Goal: Task Accomplishment & Management: Use online tool/utility

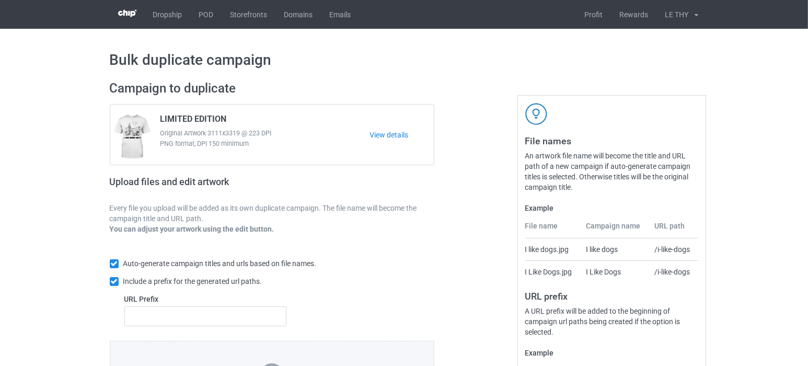
scroll to position [141, 0]
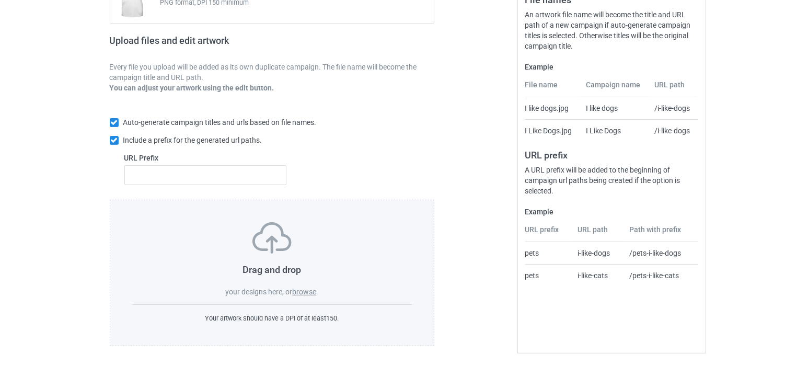
click at [305, 293] on label "browse" at bounding box center [304, 292] width 24 height 8
click at [0, 0] on input "browse" at bounding box center [0, 0] width 0 height 0
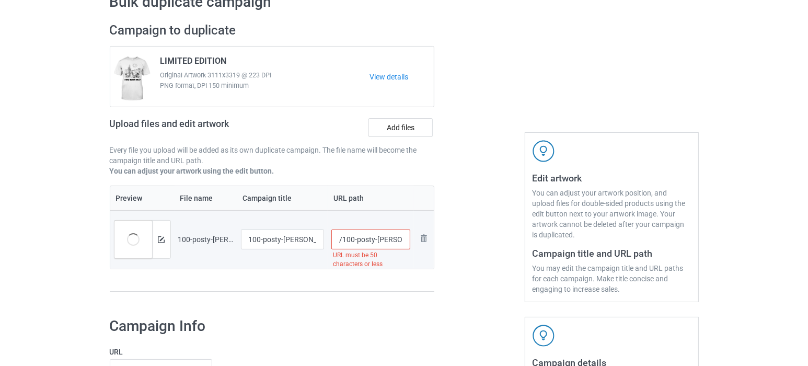
scroll to position [26, 0]
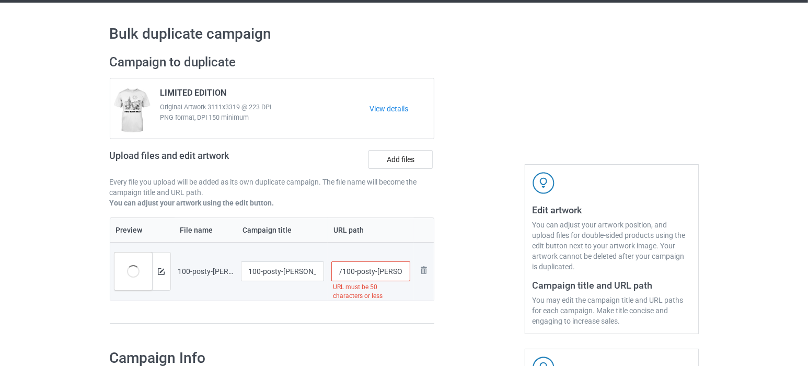
click at [172, 94] on span "LIMITED EDITION" at bounding box center [194, 95] width 66 height 14
copy span "LIMITED"
click at [272, 271] on input "100-posty-malone-tour-concert-tshirt-tee-shirt-gift" at bounding box center [283, 271] width 84 height 20
paste input "LIMITED"
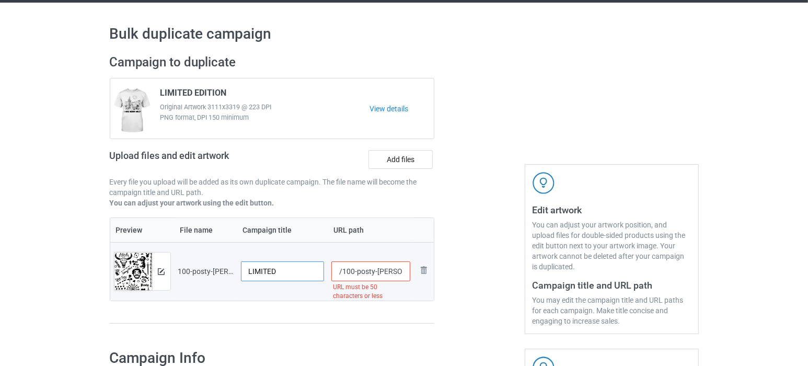
type input "LIMITED"
drag, startPoint x: 368, startPoint y: 273, endPoint x: 428, endPoint y: 273, distance: 60.1
click at [428, 273] on tr "Preview and edit artwork 100-posty-malone-tour-concert-tshirt-tee-shirt-gift.pn…" at bounding box center [272, 271] width 324 height 59
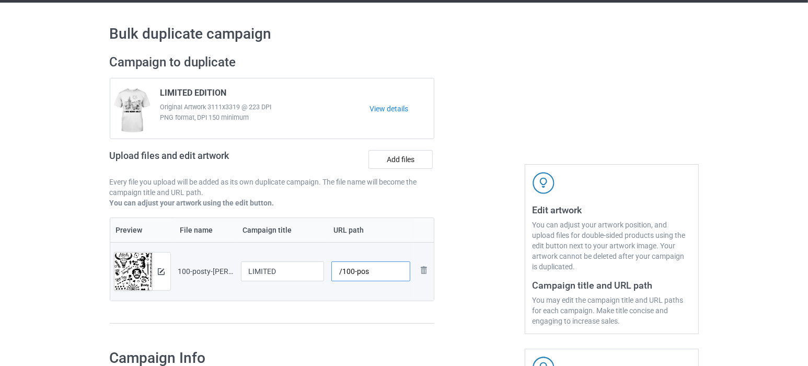
type input "/100-pos"
click at [409, 331] on div "Campaign to duplicate LIMITED EDITION Original Artwork 3111x3319 @ 223 DPI PNG …" at bounding box center [272, 194] width 340 height 294
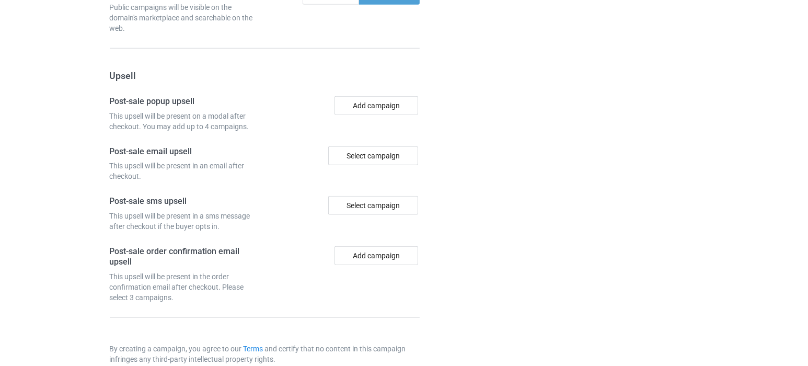
scroll to position [971, 0]
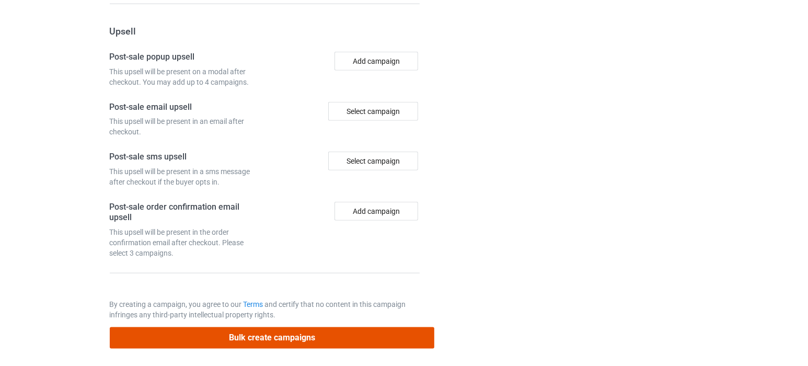
click at [339, 329] on button "Bulk create campaigns" at bounding box center [272, 337] width 325 height 21
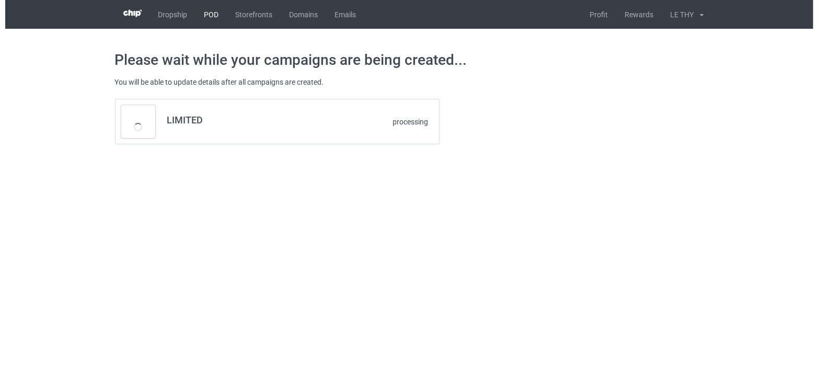
scroll to position [0, 0]
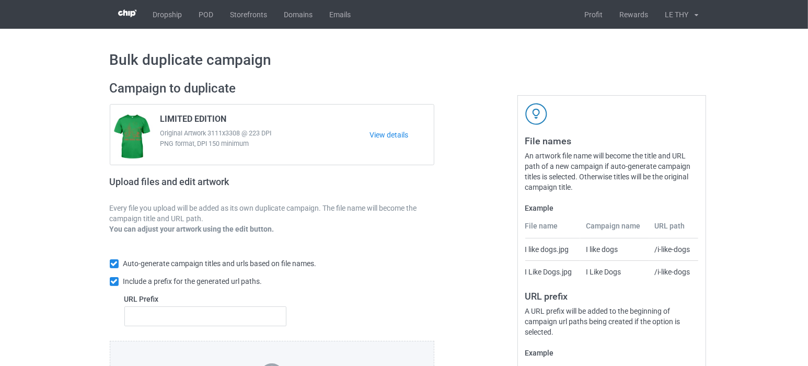
scroll to position [141, 0]
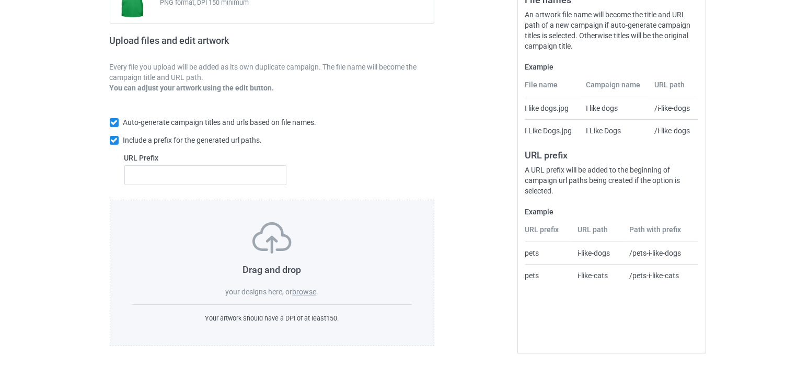
click at [297, 275] on label "browse" at bounding box center [304, 292] width 24 height 8
click at [0, 0] on input "browse" at bounding box center [0, 0] width 0 height 0
